Goal: Task Accomplishment & Management: Manage account settings

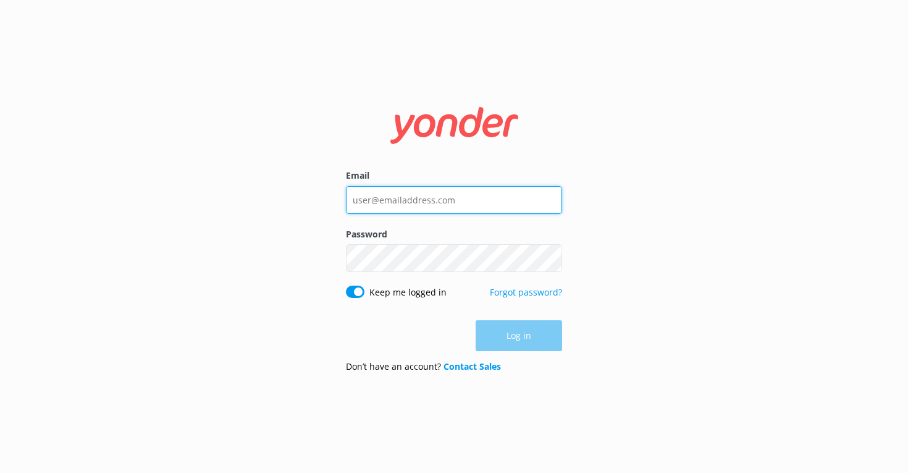
type input "[EMAIL_ADDRESS][DOMAIN_NAME]"
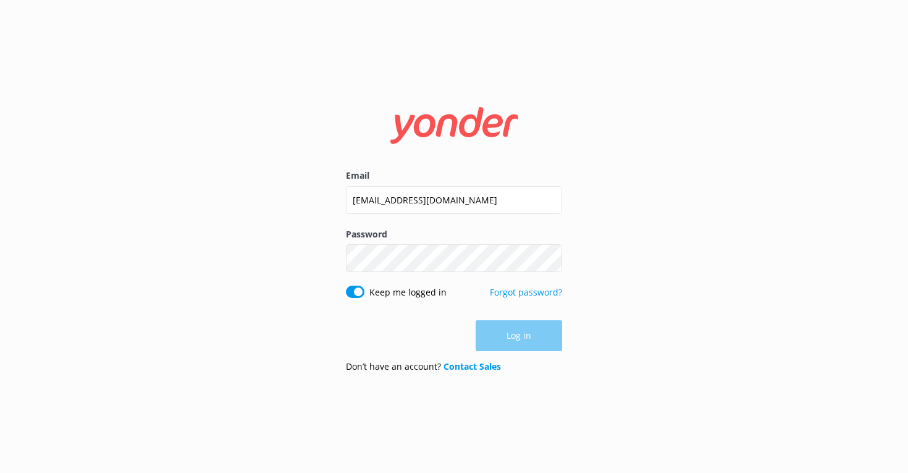
click at [509, 340] on div "Log in" at bounding box center [454, 335] width 216 height 31
click at [509, 340] on button "Log in" at bounding box center [519, 336] width 86 height 31
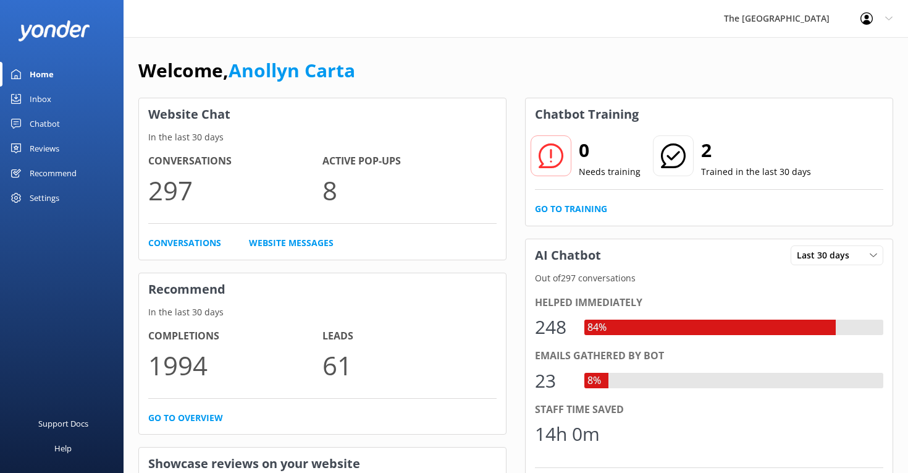
click at [38, 94] on div "Inbox" at bounding box center [41, 98] width 22 height 25
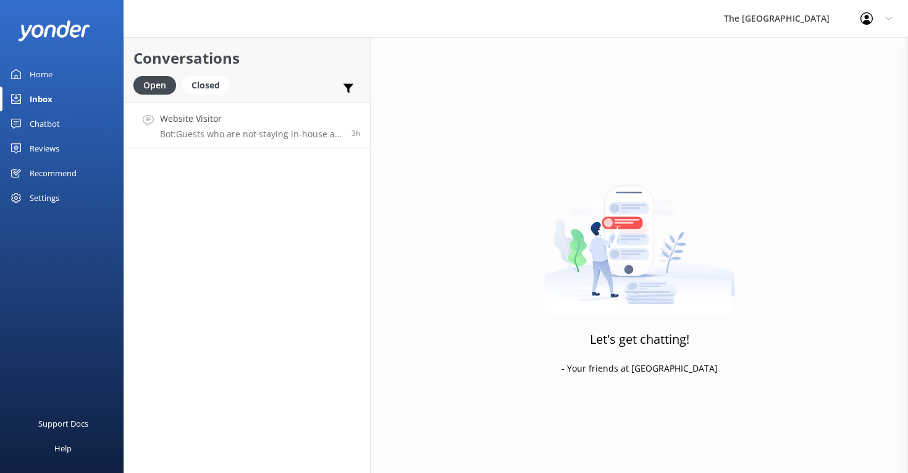
click at [183, 127] on div "Website Visitor Bot: Guests who are not staying in-house at [GEOGRAPHIC_DATA] a…" at bounding box center [251, 125] width 182 height 27
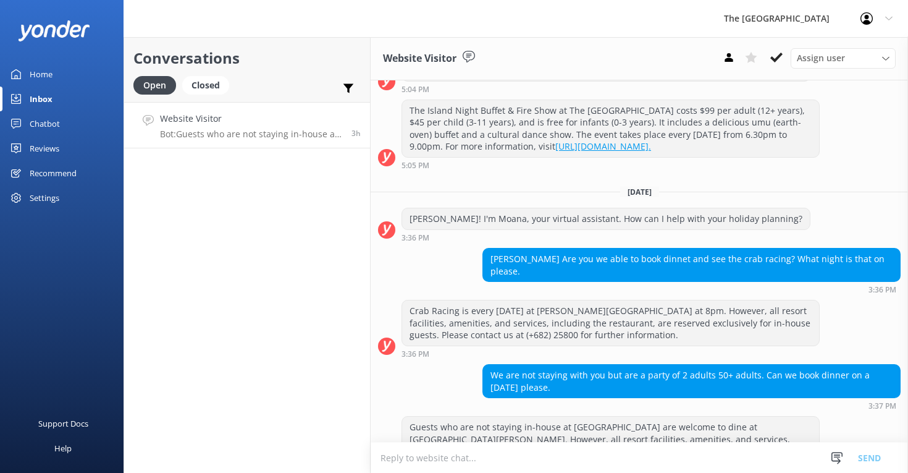
scroll to position [119, 0]
